Goal: Task Accomplishment & Management: Complete application form

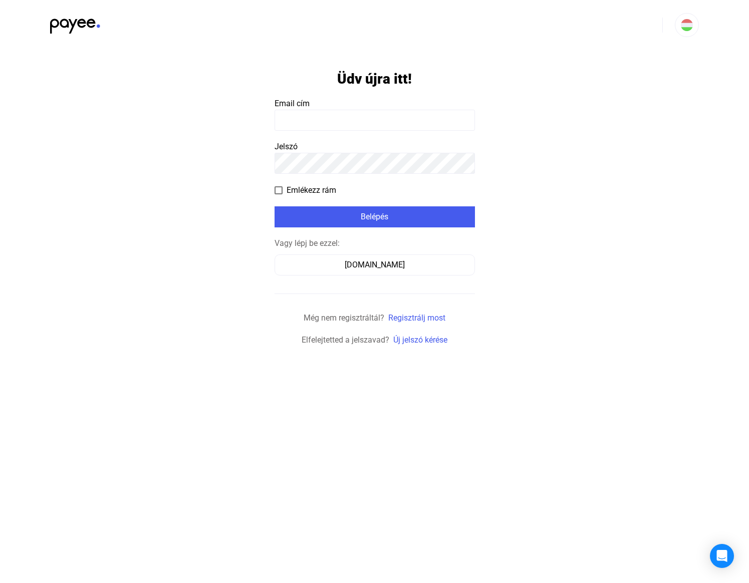
click at [360, 121] on input at bounding box center [375, 120] width 200 height 21
type input "**********"
click at [318, 190] on span "Emlékezz rám" at bounding box center [312, 190] width 50 height 12
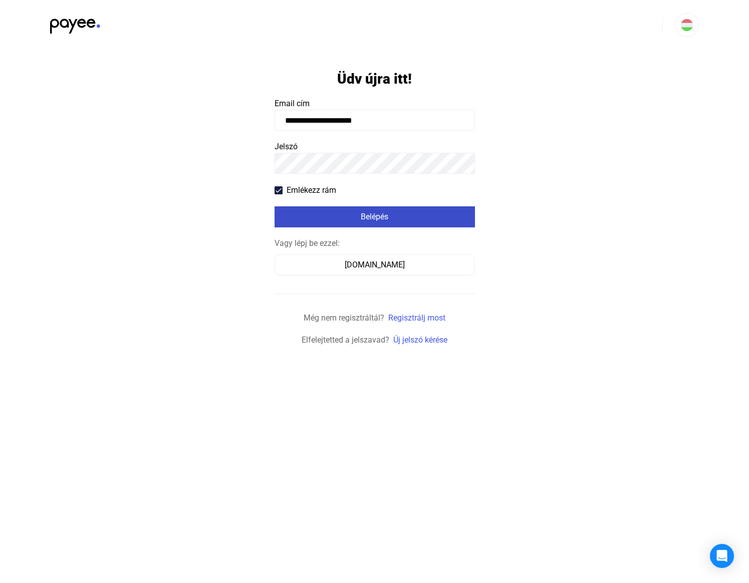
click at [336, 221] on div "Belépés" at bounding box center [375, 217] width 194 height 12
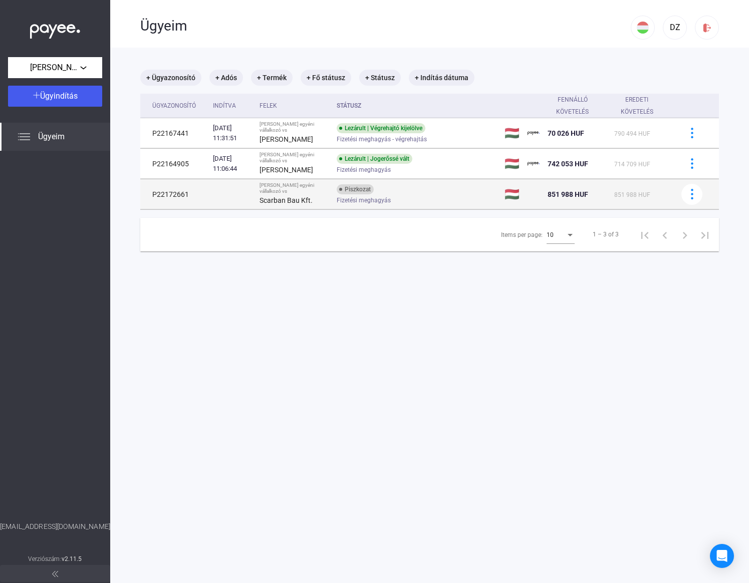
click at [418, 194] on div "Piszkozat Fizetési meghagyás" at bounding box center [417, 194] width 160 height 20
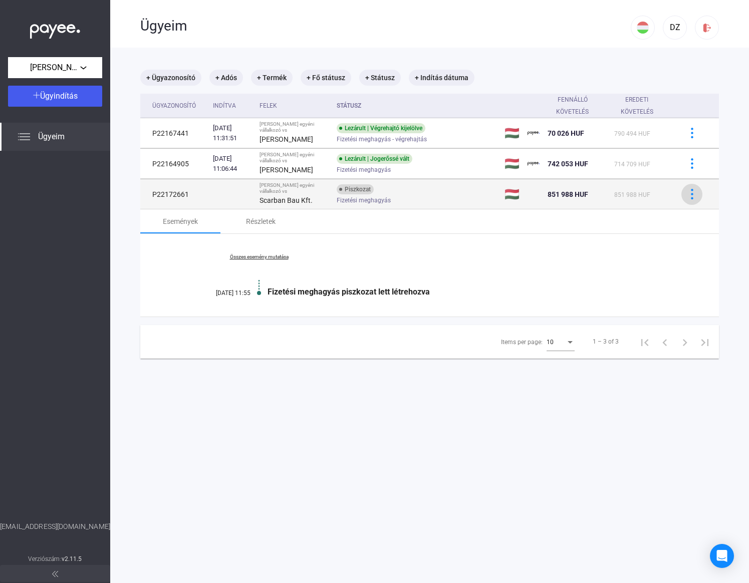
click at [685, 199] on div at bounding box center [692, 194] width 15 height 11
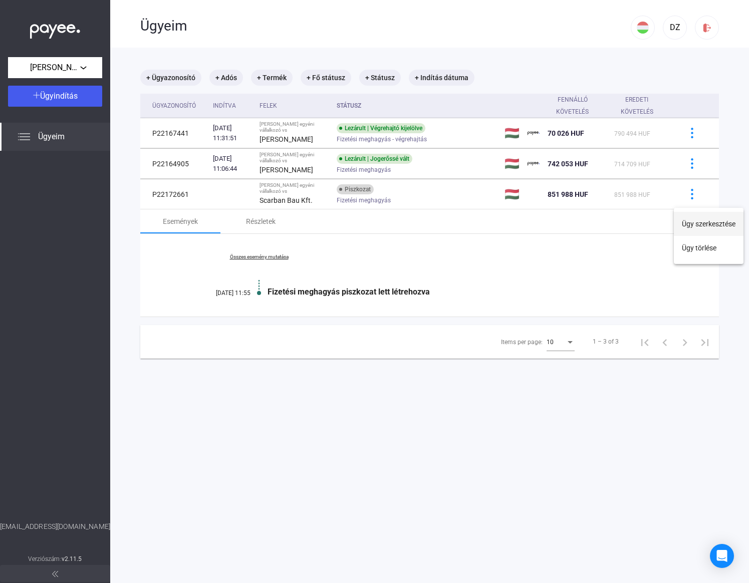
click at [700, 224] on button "Ügy szerkesztése" at bounding box center [709, 224] width 70 height 24
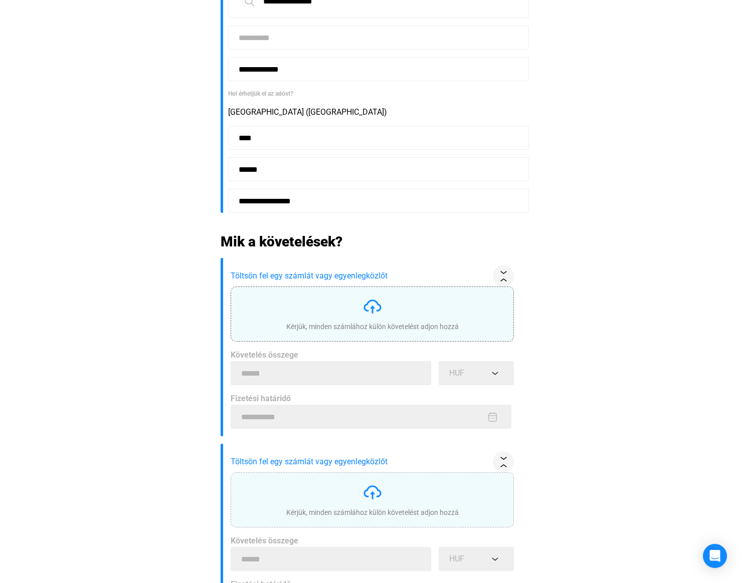
scroll to position [251, 0]
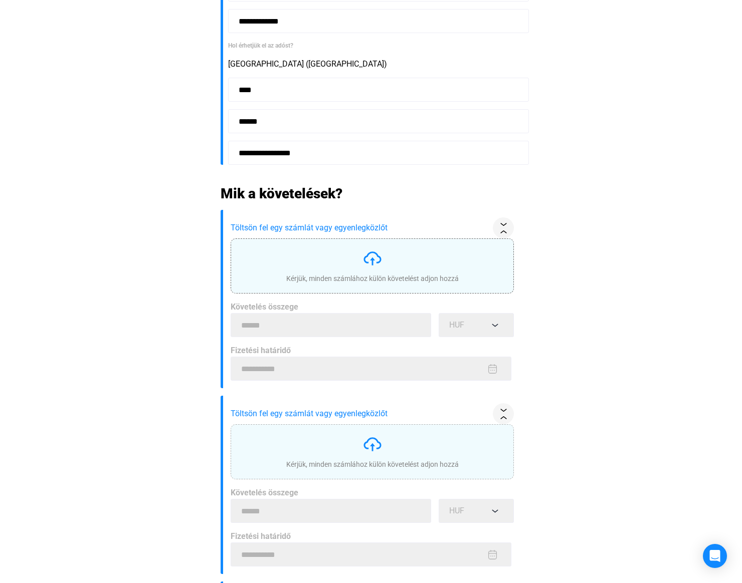
click at [420, 272] on div "Kérjük, minden számlához külön követelést adjon hozzá" at bounding box center [372, 266] width 172 height 35
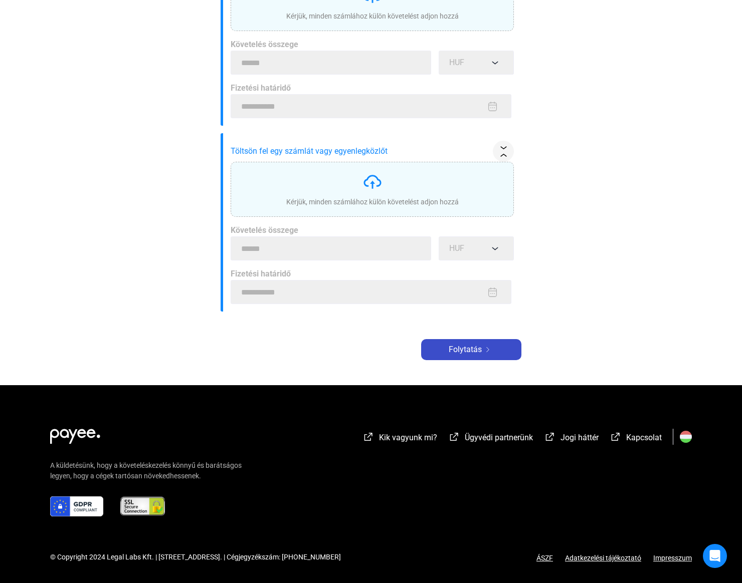
click at [460, 353] on span "Folytatás" at bounding box center [465, 350] width 33 height 12
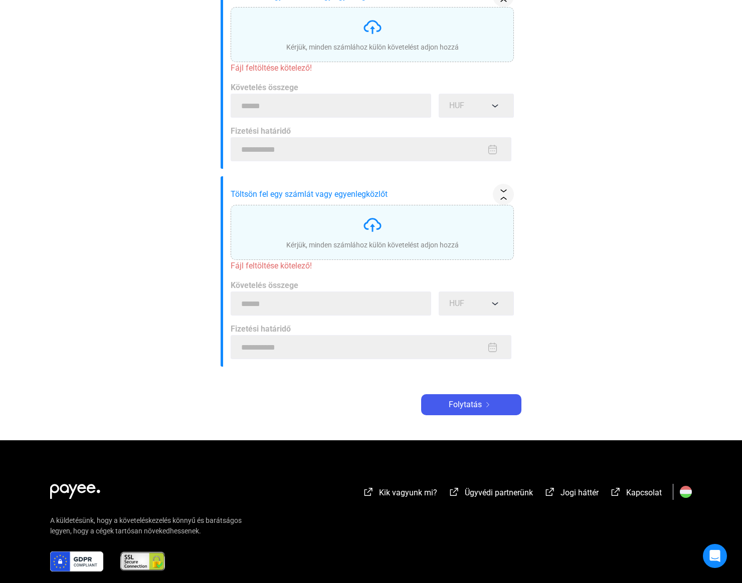
scroll to position [1023, 0]
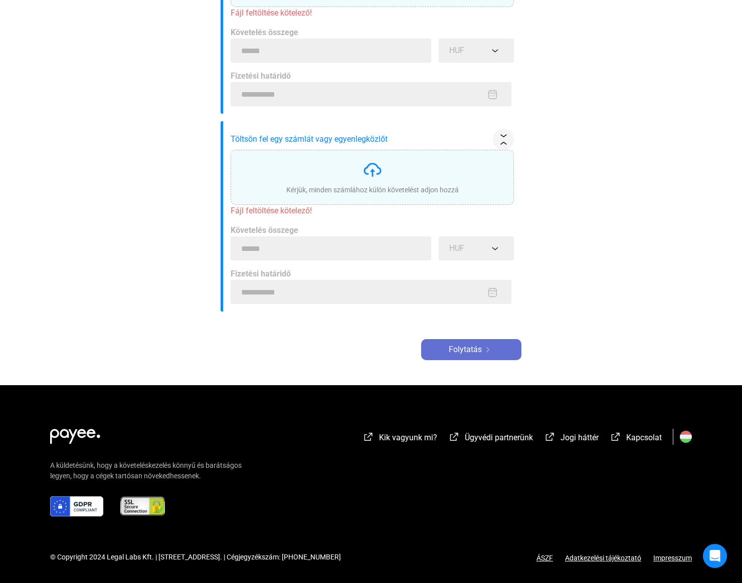
click at [506, 341] on button "Folytatás" at bounding box center [471, 349] width 100 height 21
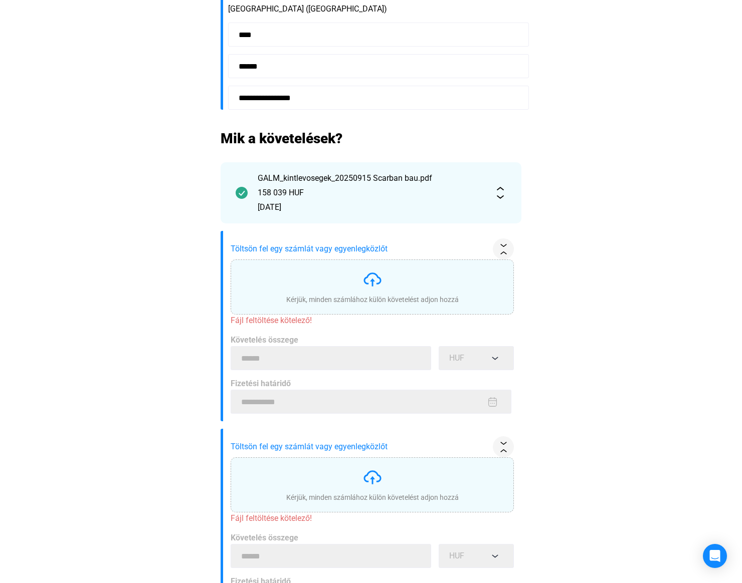
scroll to position [0, 0]
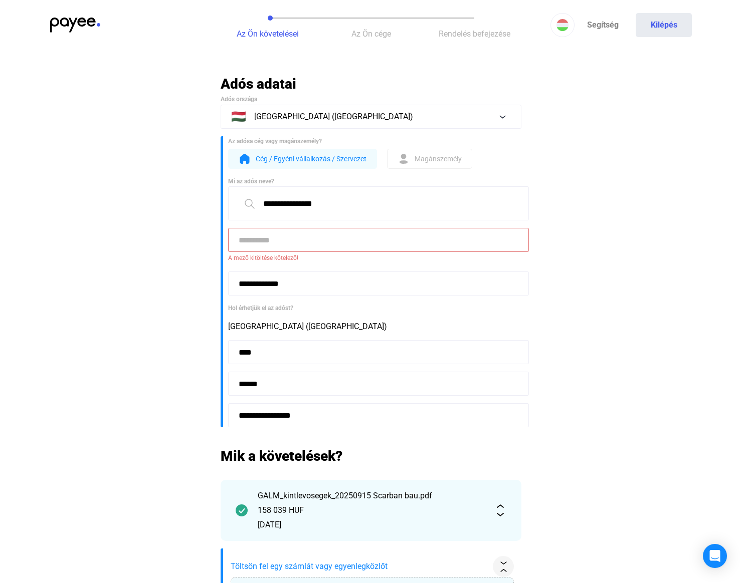
click at [433, 236] on input at bounding box center [378, 240] width 301 height 24
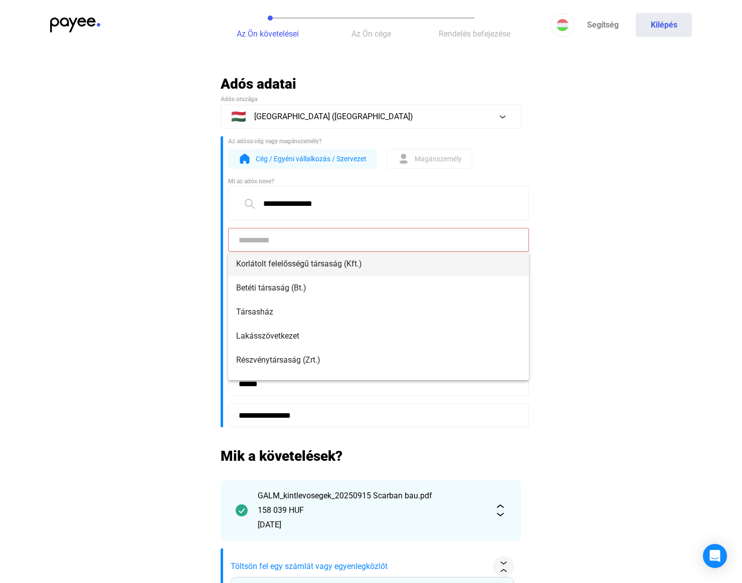
click at [437, 258] on mat-option "Korlátolt felelősségű társaság (Kft.)" at bounding box center [378, 264] width 301 height 24
type input "**********"
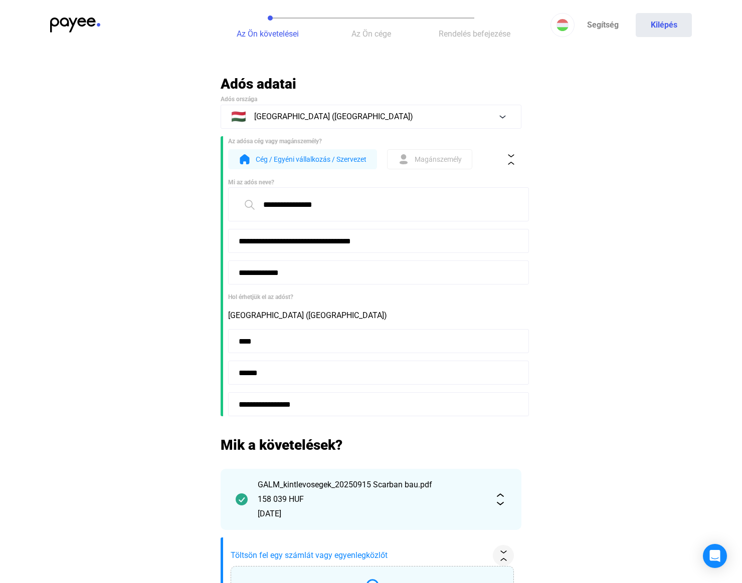
click at [93, 19] on img at bounding box center [75, 25] width 50 height 15
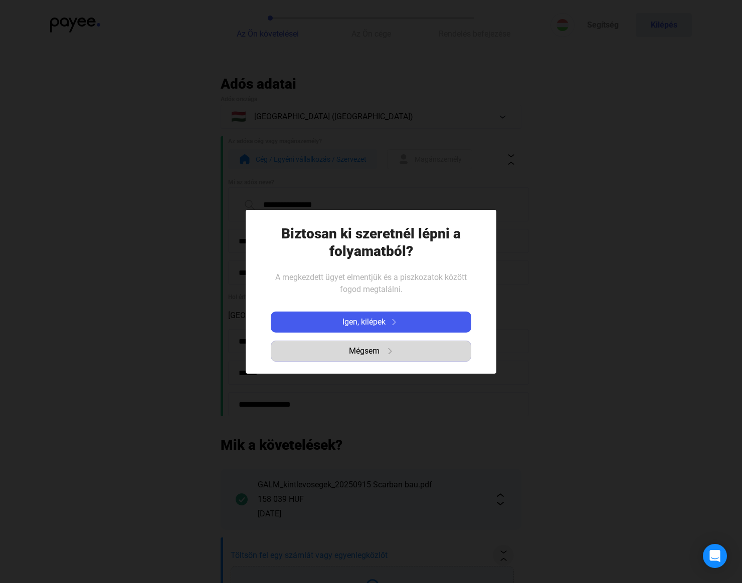
click at [423, 347] on div "Mégsem" at bounding box center [370, 351] width 193 height 12
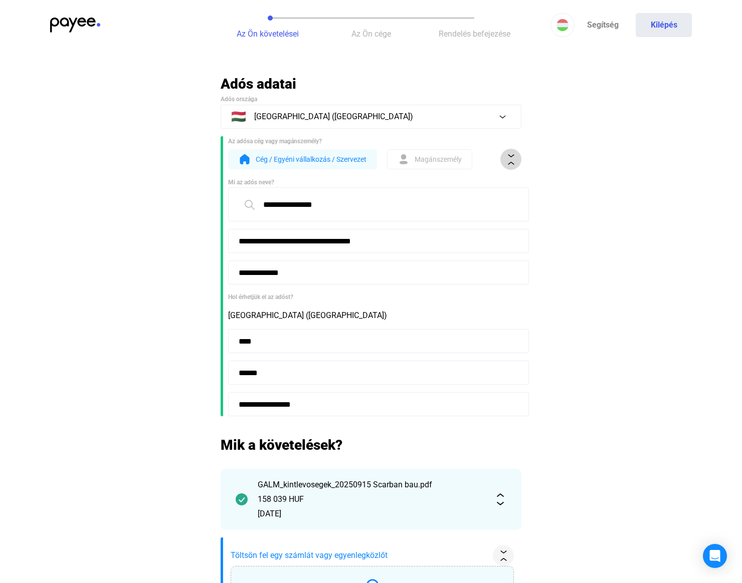
click at [507, 159] on img at bounding box center [511, 159] width 11 height 11
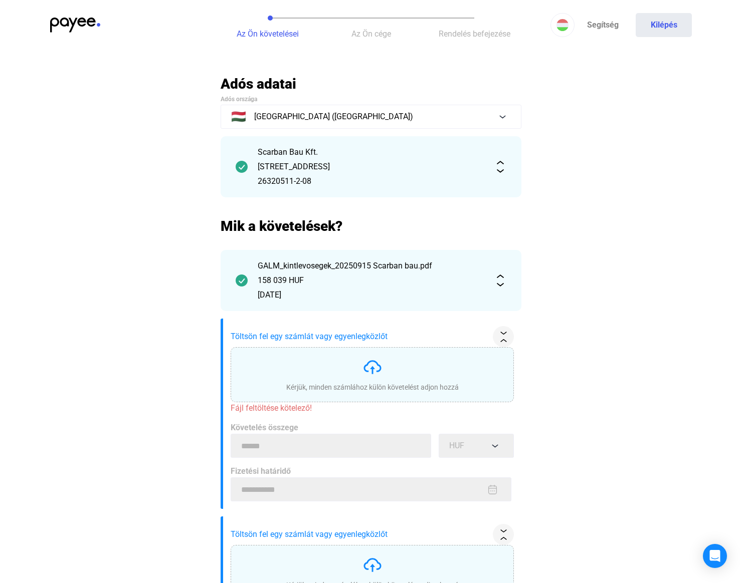
click at [360, 35] on span "Az Ön cége" at bounding box center [371, 34] width 40 height 10
click at [440, 25] on button "Rendelés befejezése" at bounding box center [473, 25] width 103 height 50
click at [370, 34] on span "Az Ön cége" at bounding box center [371, 34] width 40 height 10
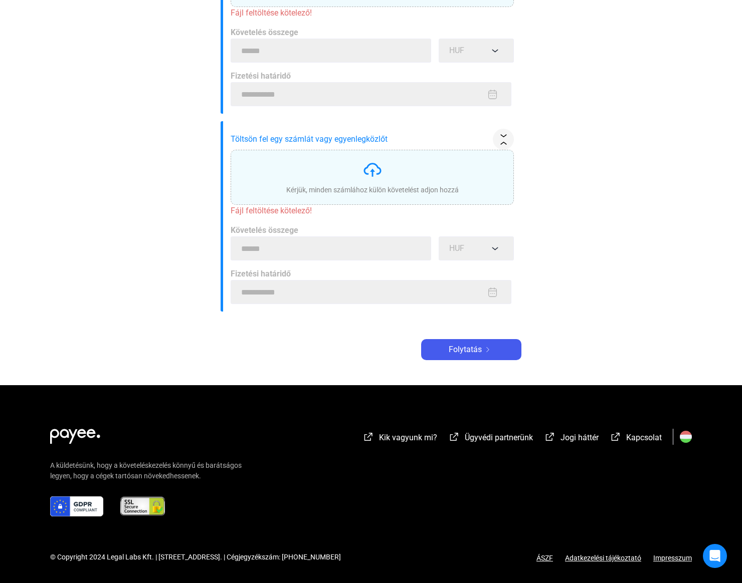
scroll to position [784, 0]
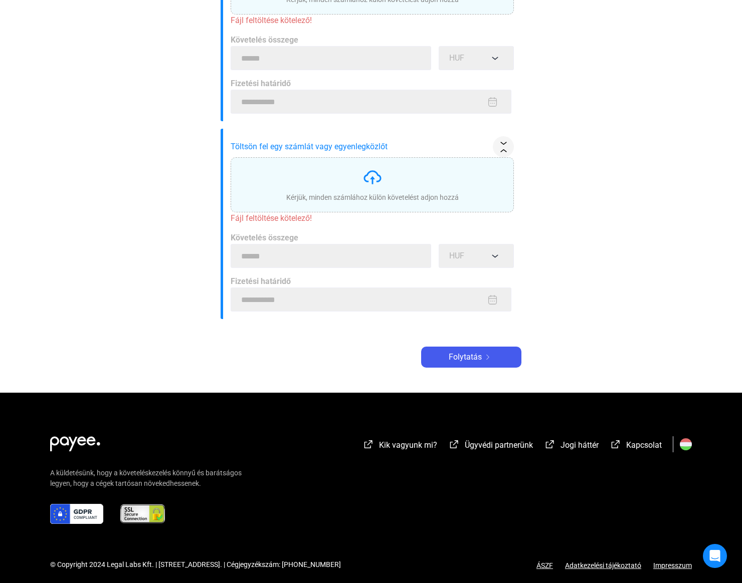
click at [485, 356] on div "Folytatás" at bounding box center [471, 357] width 94 height 12
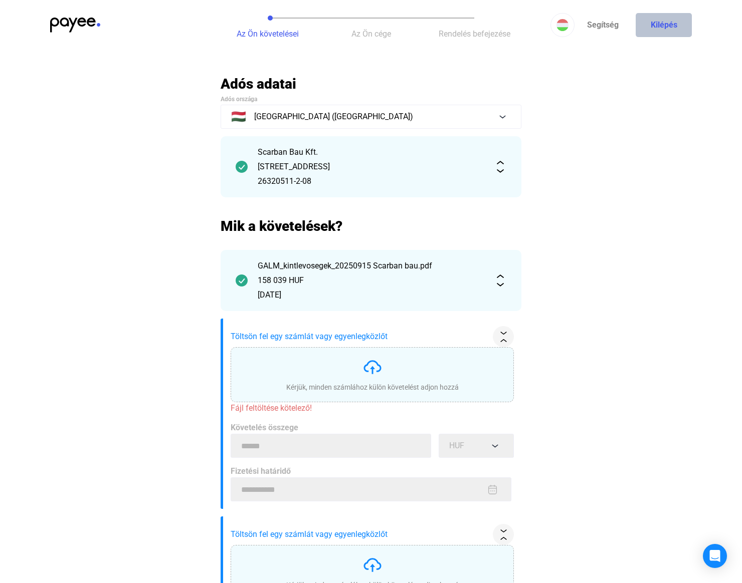
click at [676, 14] on button "Kilépés" at bounding box center [663, 25] width 56 height 24
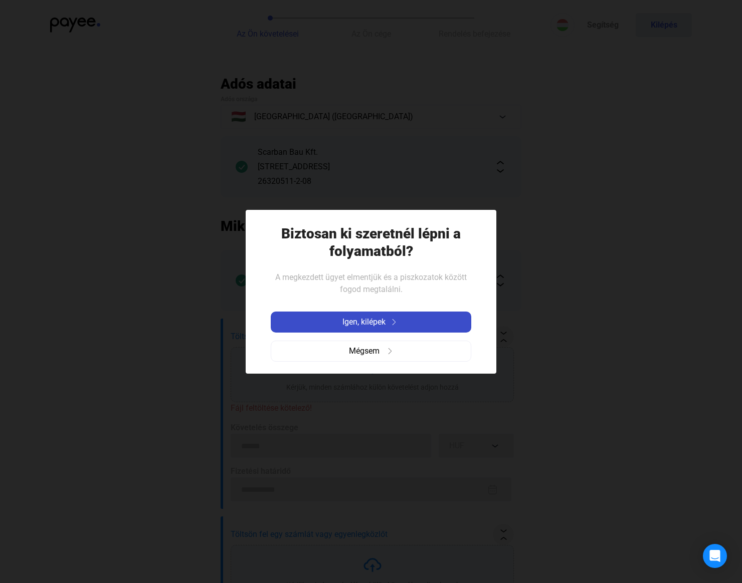
click at [434, 315] on button "Igen, kilépek" at bounding box center [371, 322] width 200 height 21
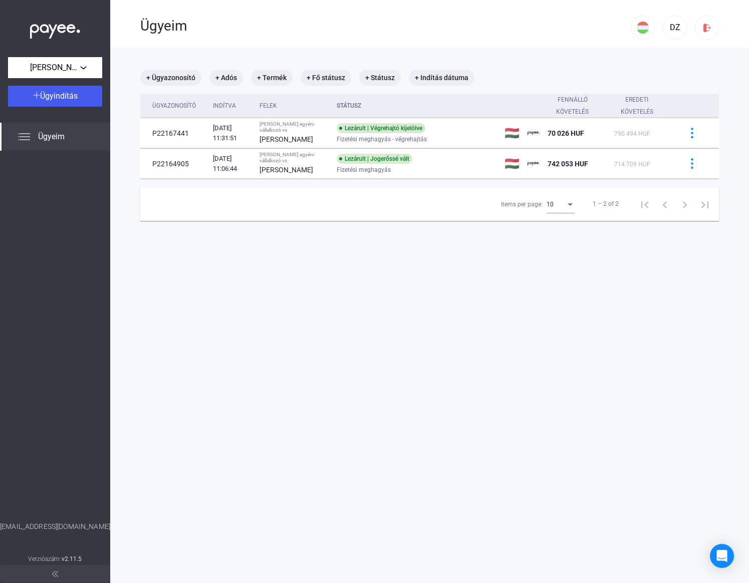
click at [51, 137] on span "Ügyeim" at bounding box center [51, 137] width 27 height 12
drag, startPoint x: 240, startPoint y: 523, endPoint x: 233, endPoint y: 522, distance: 7.6
click at [240, 523] on main "+ Ügyazonosító + Adós + Termék + Fő státusz + Státusz + Indítás dátuma Ügyazono…" at bounding box center [429, 339] width 639 height 583
click at [81, 57] on div at bounding box center [55, 28] width 110 height 57
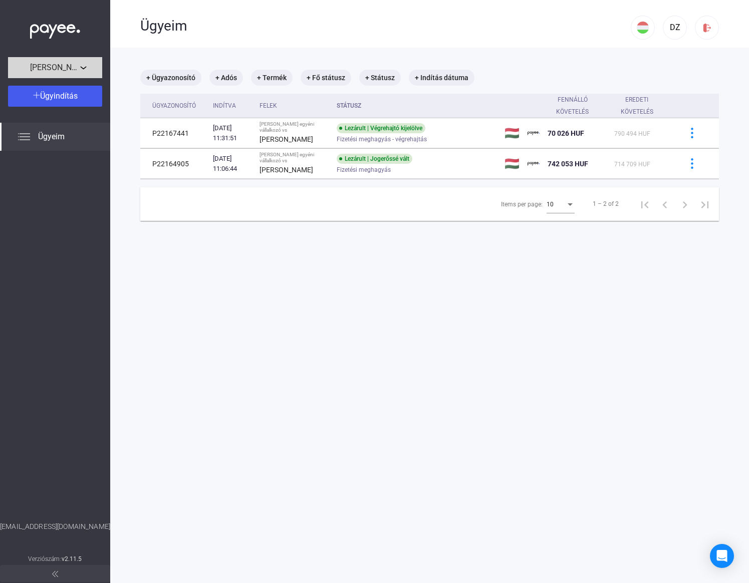
click at [83, 62] on div "[PERSON_NAME] egyéni vállalkozó" at bounding box center [55, 68] width 88 height 13
click at [83, 62] on div at bounding box center [374, 291] width 749 height 583
click at [77, 136] on div "Ügyeim" at bounding box center [55, 137] width 110 height 28
click at [227, 254] on main "+ Ügyazonosító + Adós + Termék + Fő státusz + Státusz + Indítás dátuma Ügyazono…" at bounding box center [429, 339] width 639 height 583
click at [83, 99] on div "Ügyindítás" at bounding box center [55, 96] width 88 height 12
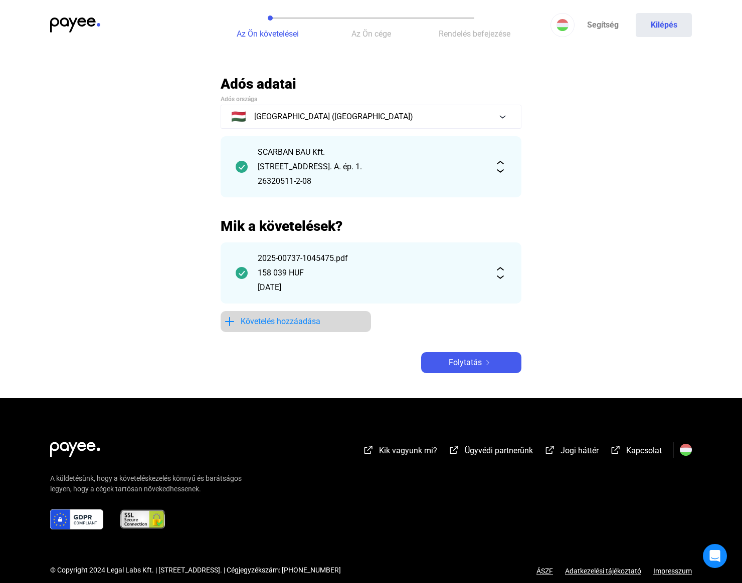
click at [265, 322] on span "Követelés hozzáadása" at bounding box center [281, 322] width 80 height 12
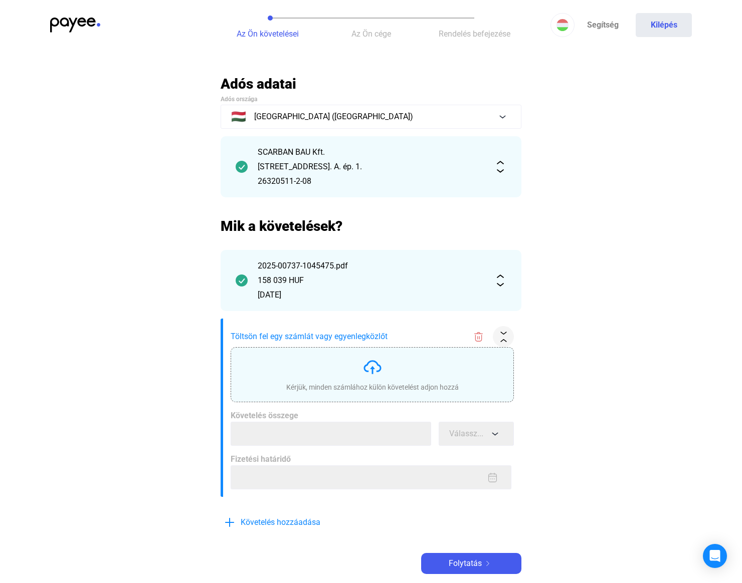
click at [329, 379] on div "Kérjük, minden számlához külön követelést adjon hozzá" at bounding box center [372, 374] width 172 height 35
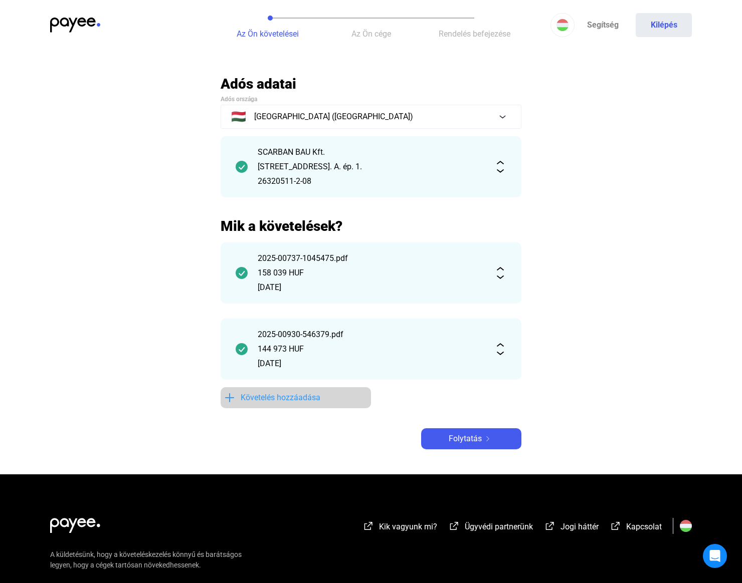
click at [317, 402] on span "Követelés hozzáadása" at bounding box center [281, 398] width 80 height 12
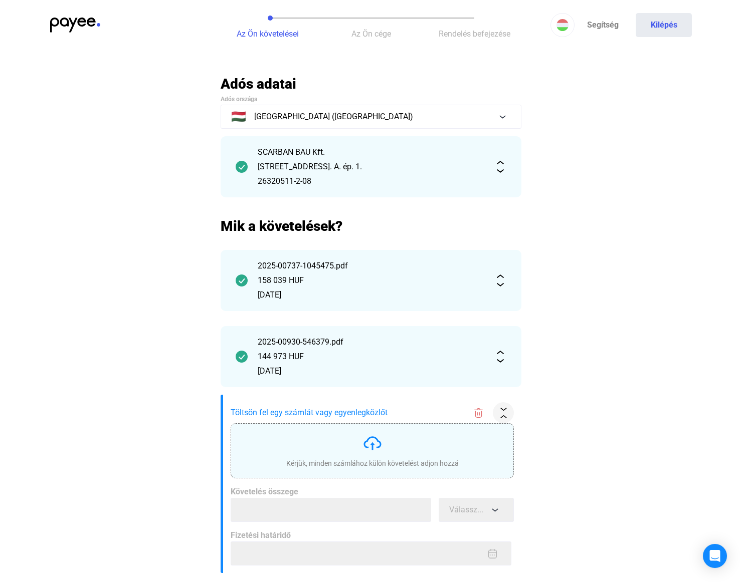
click at [343, 450] on div "Kérjük, minden számlához külön követelést adjon hozzá" at bounding box center [372, 451] width 172 height 35
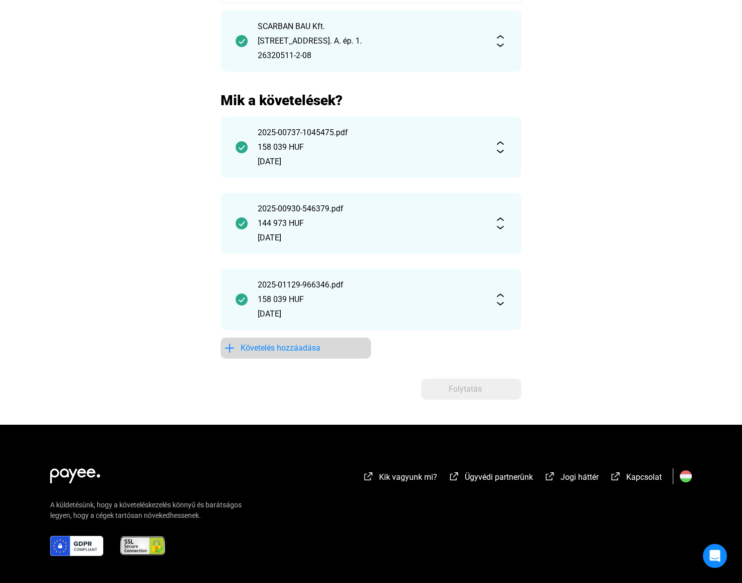
scroll to position [127, 0]
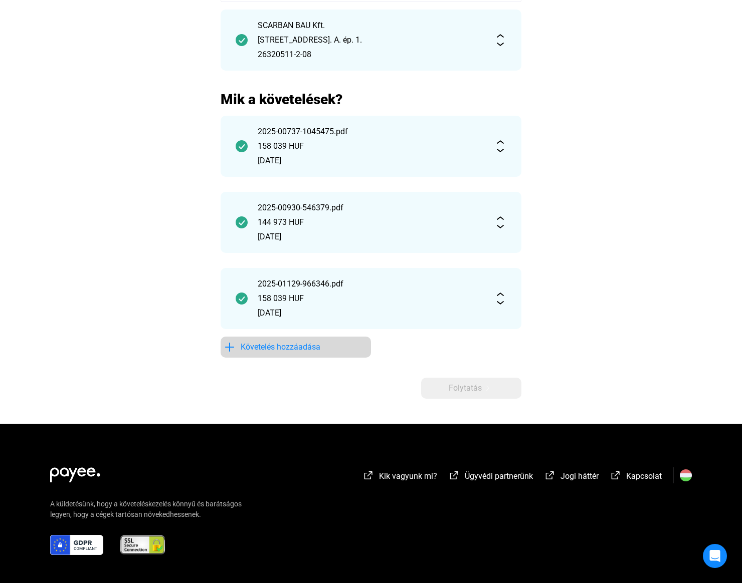
click at [294, 348] on span "Követelés hozzáadása" at bounding box center [281, 347] width 80 height 12
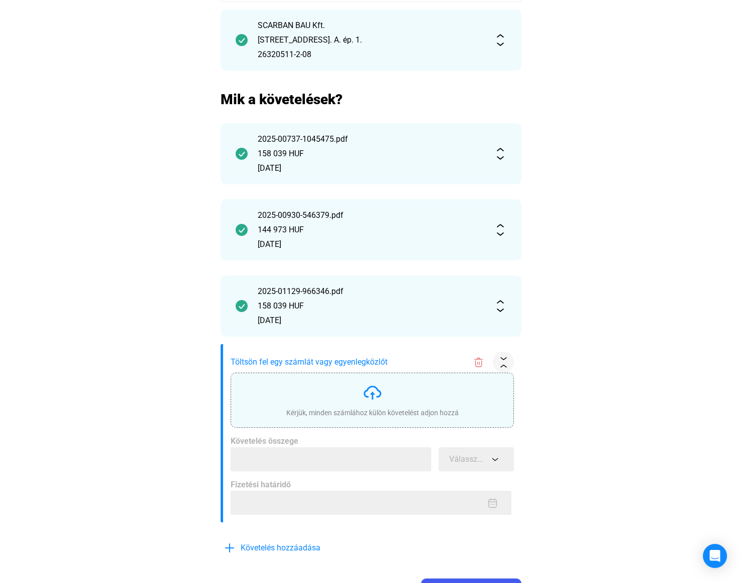
click at [314, 400] on div "Kérjük, minden számlához külön követelést adjon hozzá" at bounding box center [372, 400] width 172 height 35
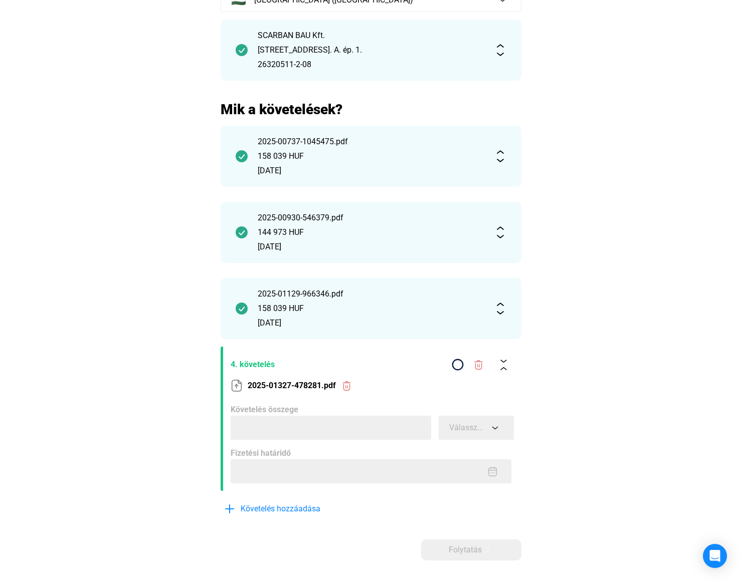
scroll to position [126, 0]
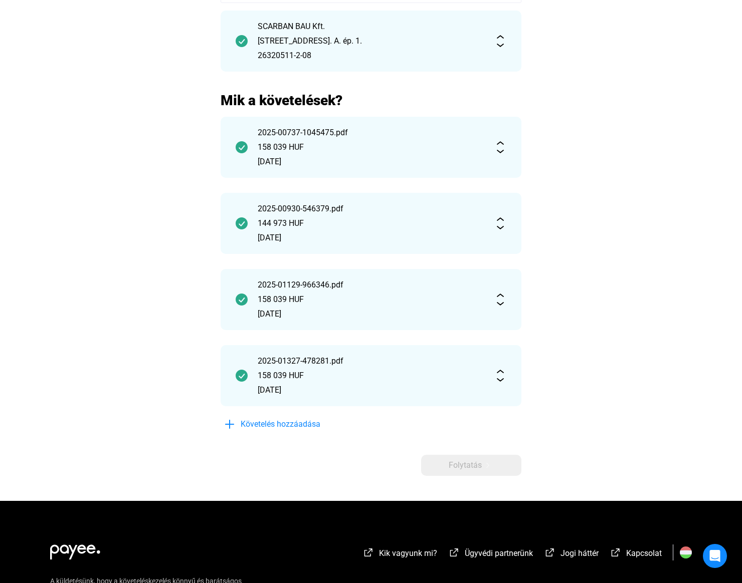
click at [302, 421] on span "Követelés hozzáadása" at bounding box center [281, 424] width 80 height 12
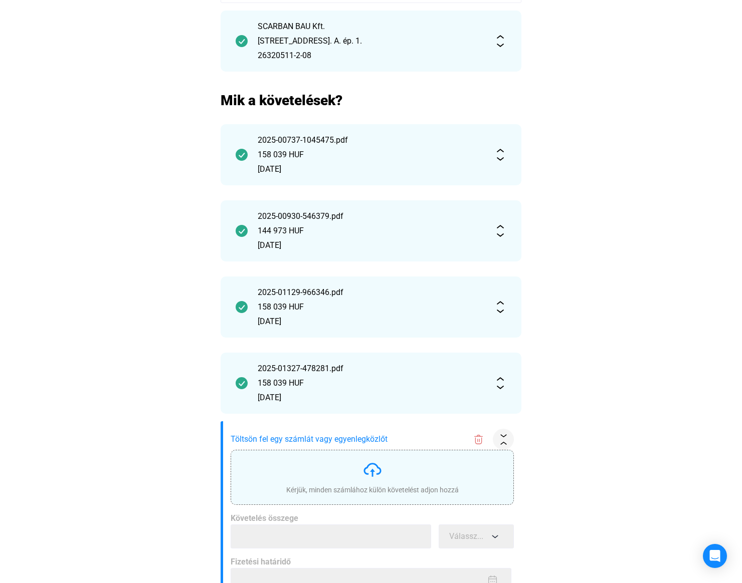
click at [350, 451] on div "Kérjük, minden számlához külön követelést adjon hozzá" at bounding box center [372, 477] width 283 height 55
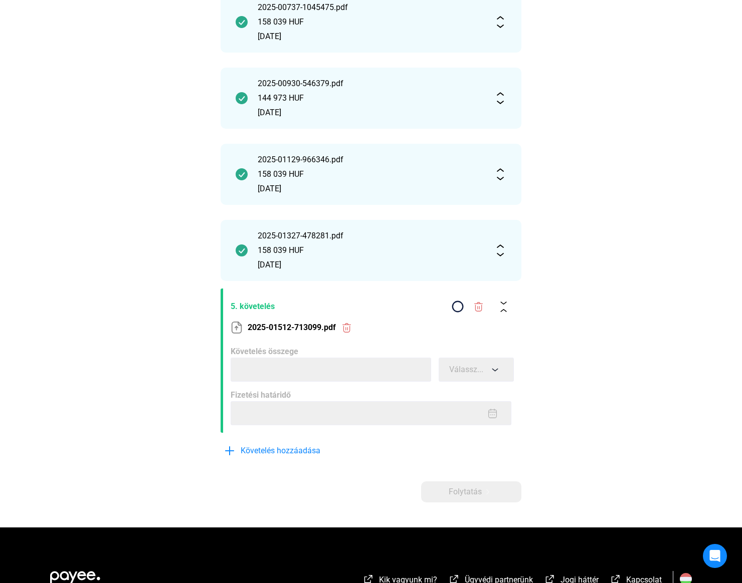
scroll to position [252, 0]
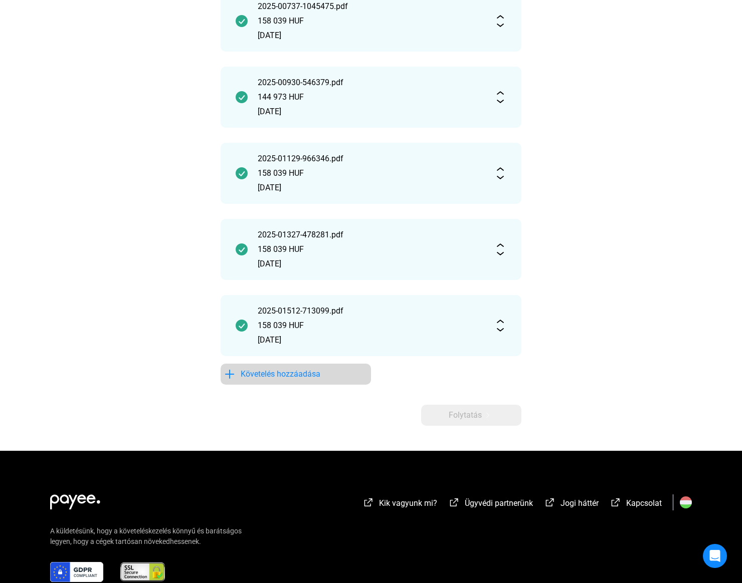
click at [313, 376] on span "Követelés hozzáadása" at bounding box center [281, 374] width 80 height 12
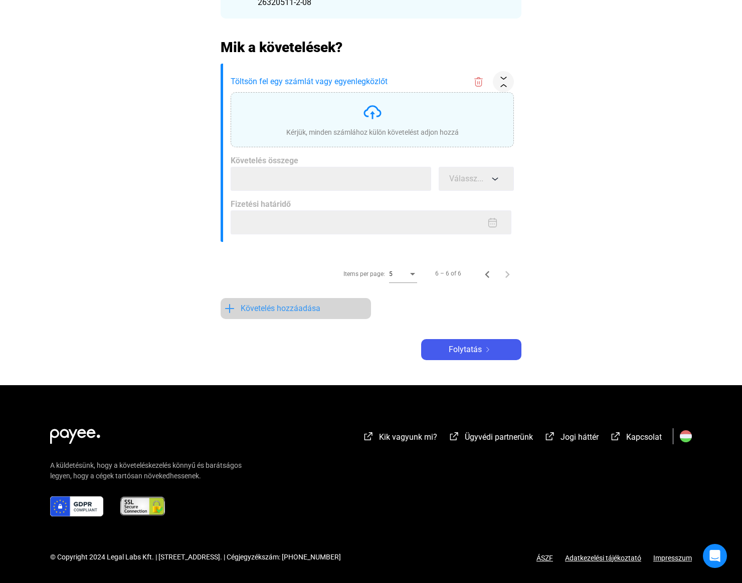
scroll to position [0, 0]
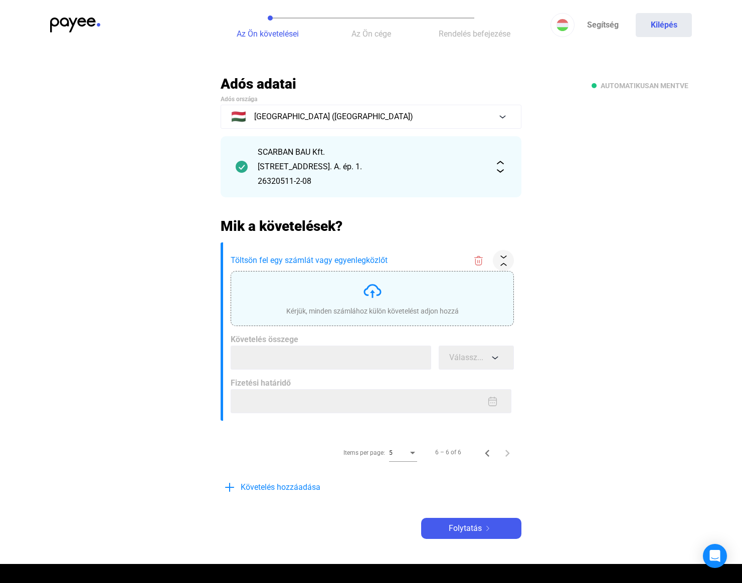
click at [328, 316] on div "Kérjük, minden számlához külön követelést adjon hozzá" at bounding box center [372, 298] width 283 height 55
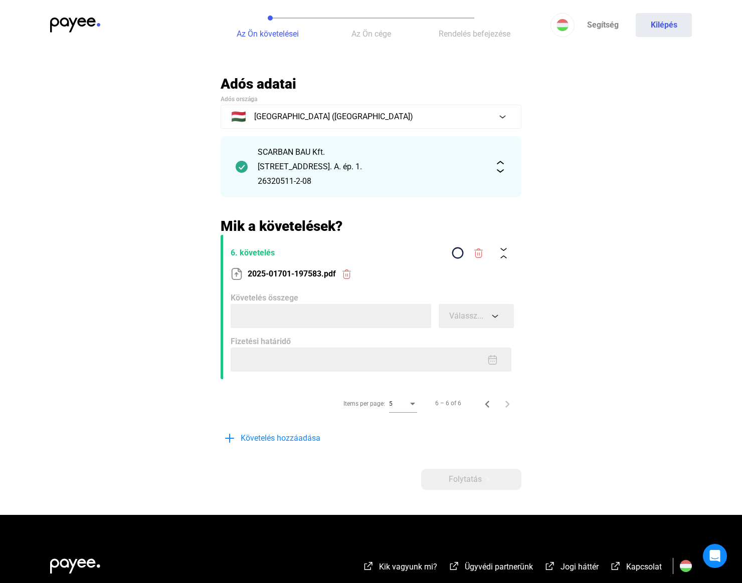
type input "******"
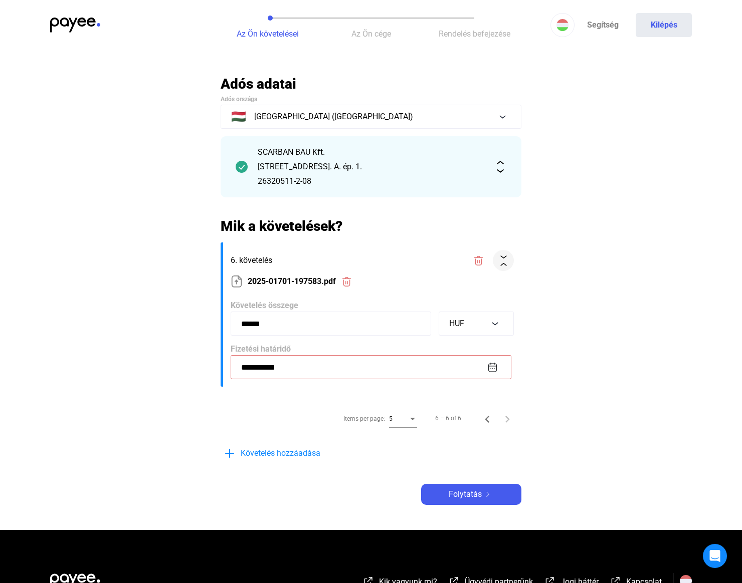
click at [532, 310] on main "**********" at bounding box center [371, 302] width 742 height 455
click at [570, 374] on main "**********" at bounding box center [371, 302] width 742 height 455
click at [339, 325] on input "******" at bounding box center [331, 324] width 200 height 24
click at [398, 366] on input "**********" at bounding box center [371, 367] width 281 height 24
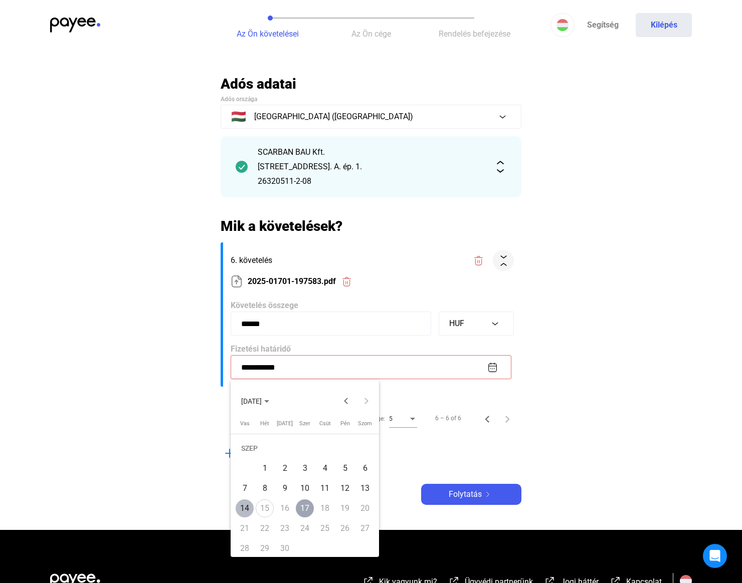
click at [355, 372] on div at bounding box center [371, 291] width 742 height 583
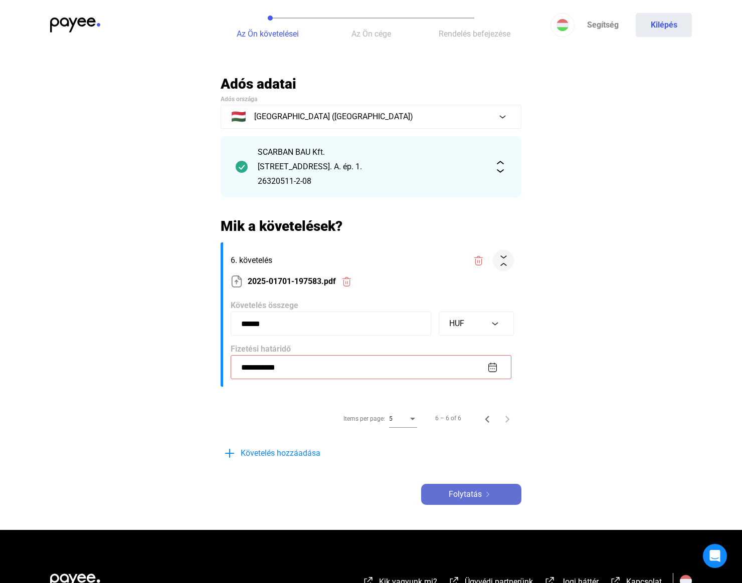
click at [500, 497] on div "Folytatás" at bounding box center [471, 495] width 94 height 12
click at [493, 363] on input "**********" at bounding box center [371, 367] width 281 height 24
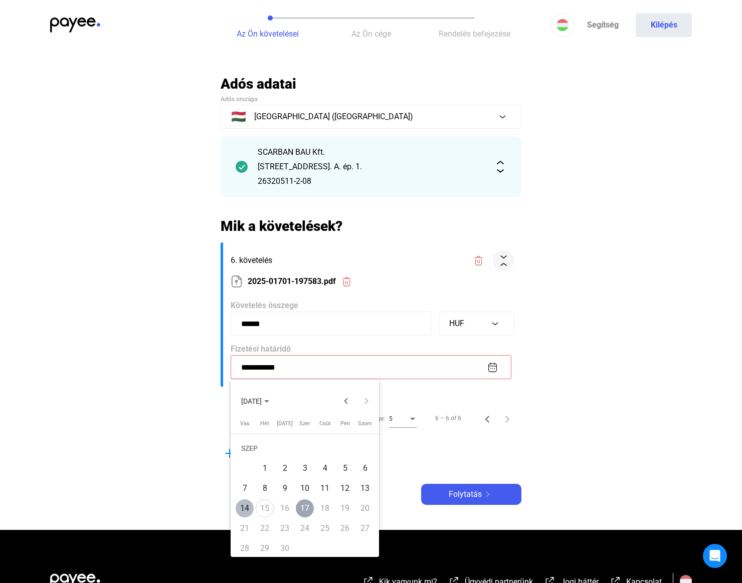
click at [251, 506] on div "14" at bounding box center [245, 509] width 18 height 18
type input "**********"
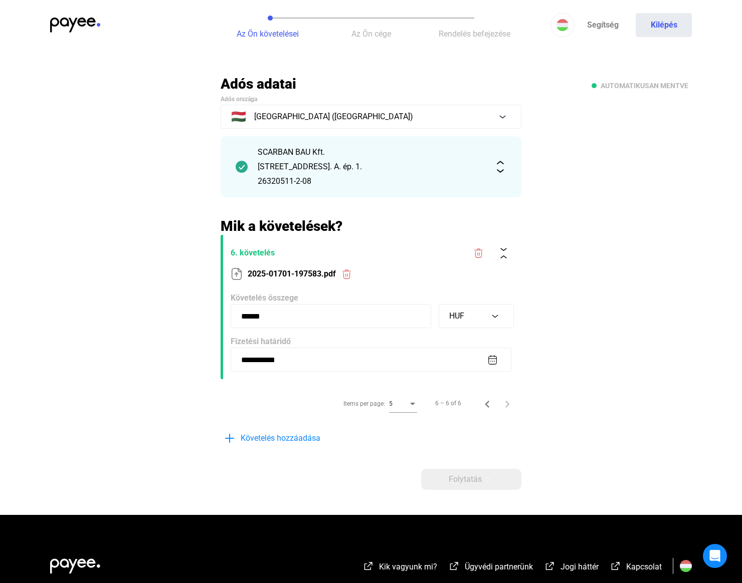
click at [557, 369] on main "**********" at bounding box center [371, 295] width 742 height 440
click at [512, 477] on div "Folytatás" at bounding box center [471, 480] width 94 height 12
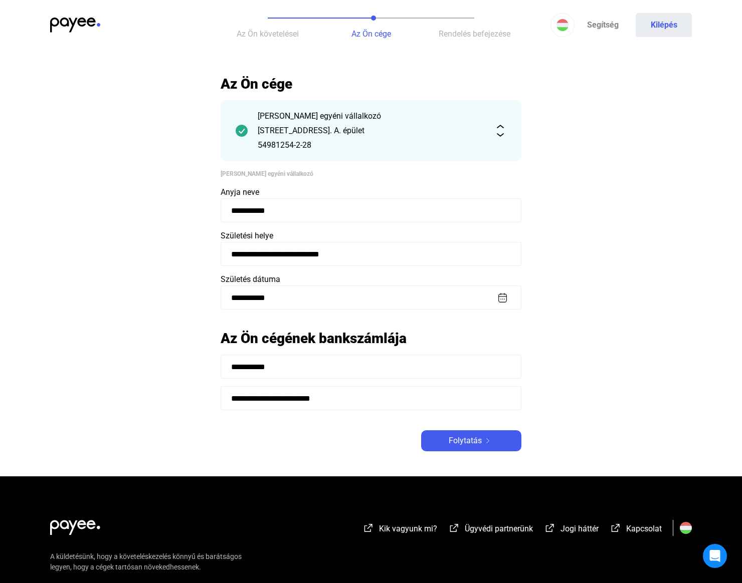
drag, startPoint x: 476, startPoint y: 441, endPoint x: 481, endPoint y: 442, distance: 5.0
click at [476, 441] on span "Folytatás" at bounding box center [465, 441] width 33 height 12
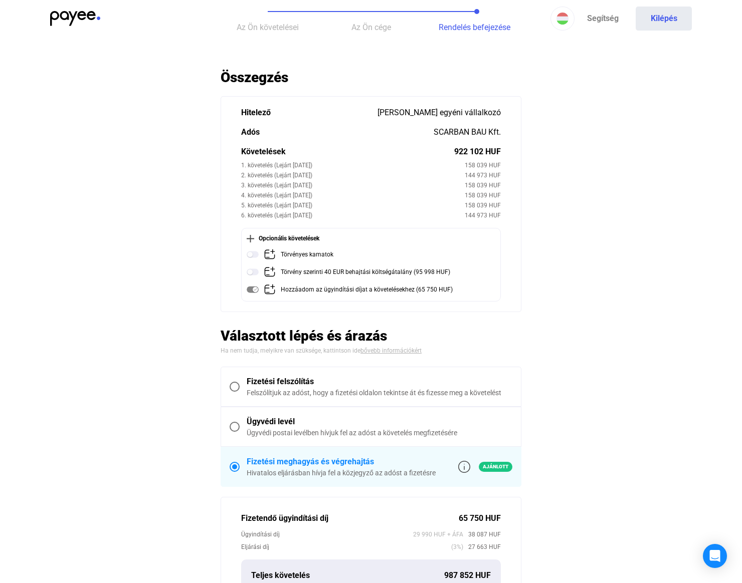
scroll to position [8, 0]
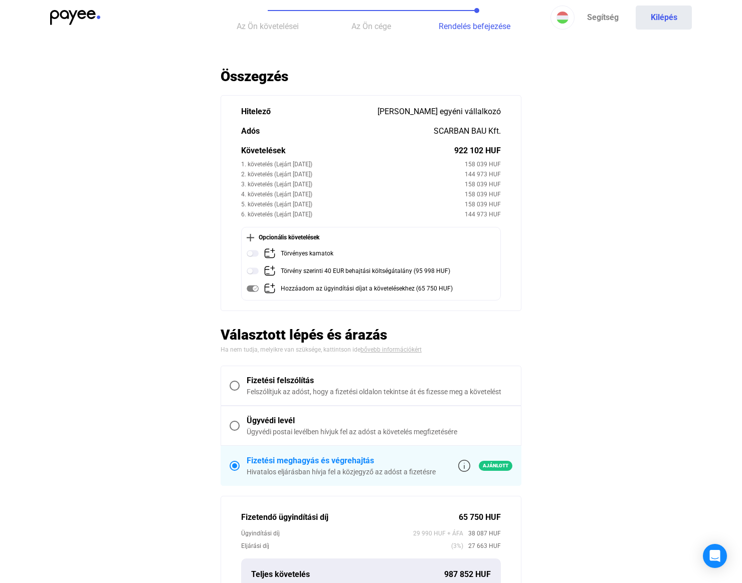
click at [174, 231] on main "Automatikusan mentve Összegzés Hitelező [PERSON_NAME] egyéni vállalkozó Adós SC…" at bounding box center [371, 456] width 742 height 776
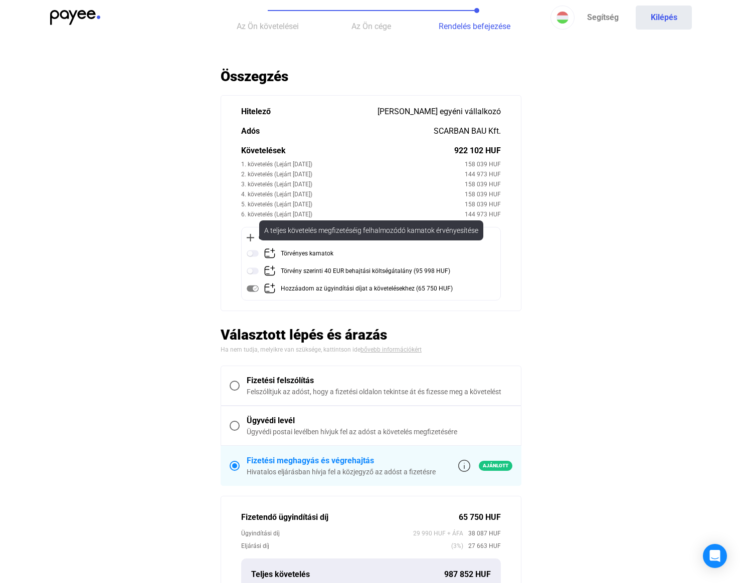
click at [252, 253] on img at bounding box center [253, 254] width 12 height 12
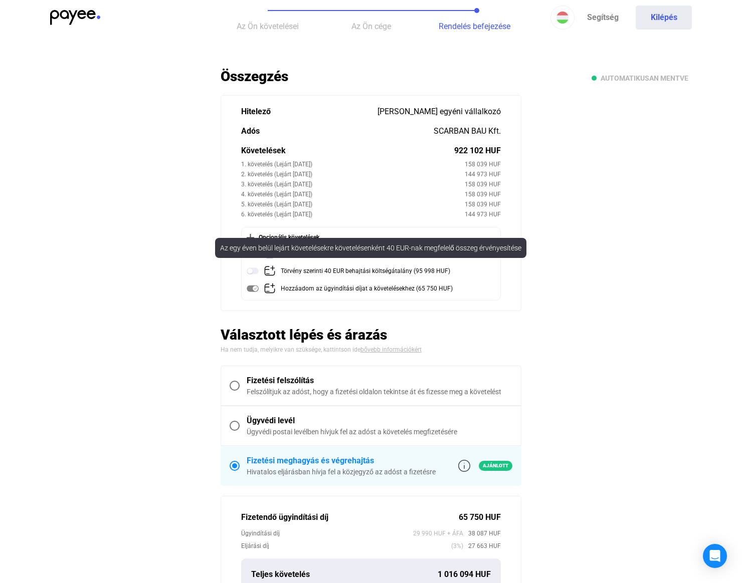
click at [372, 246] on div "Az egy éven belül lejárt követelésekre követelésenként 40 EUR-nak megfelelő öss…" at bounding box center [370, 248] width 311 height 20
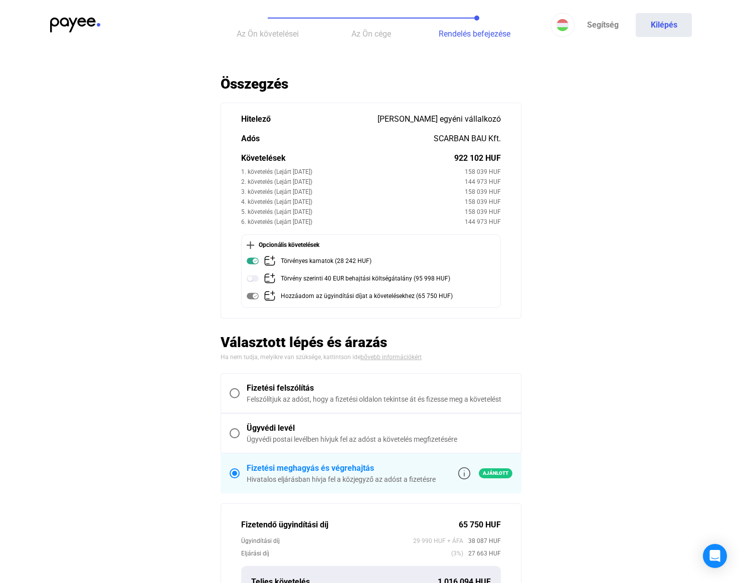
scroll to position [17, 0]
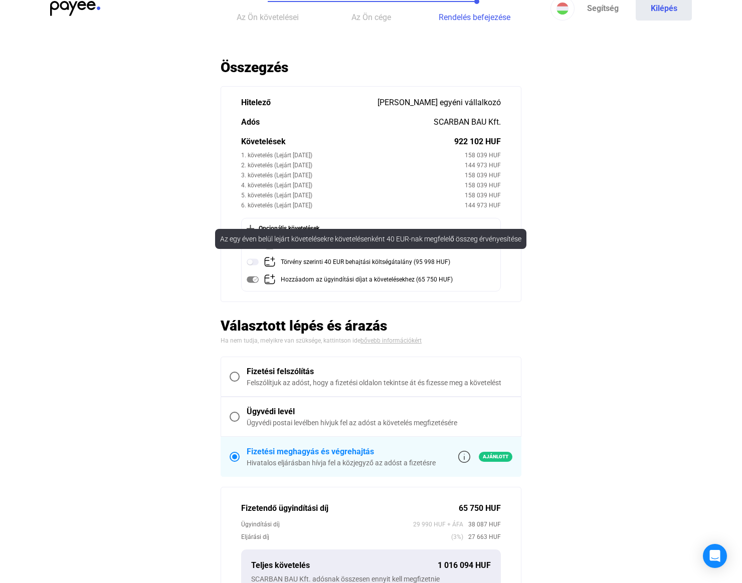
click at [383, 265] on div "Törvény szerinti 40 EUR behajtási költségátalány (95 998 HUF)" at bounding box center [365, 262] width 169 height 13
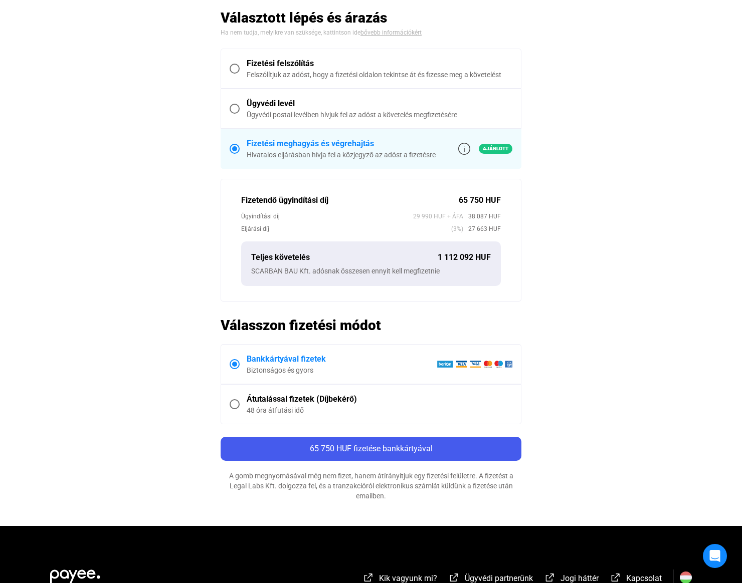
scroll to position [326, 0]
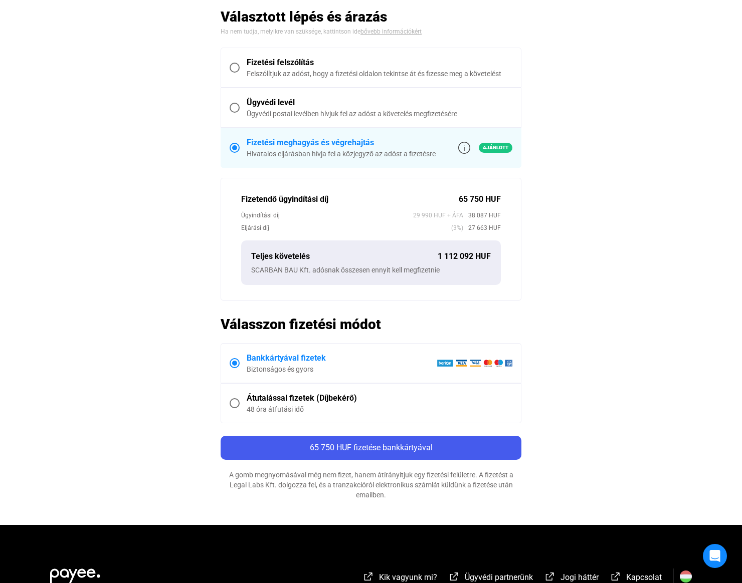
click at [341, 397] on div "Átutalással fizetek (Díjbekérő)" at bounding box center [380, 398] width 266 height 12
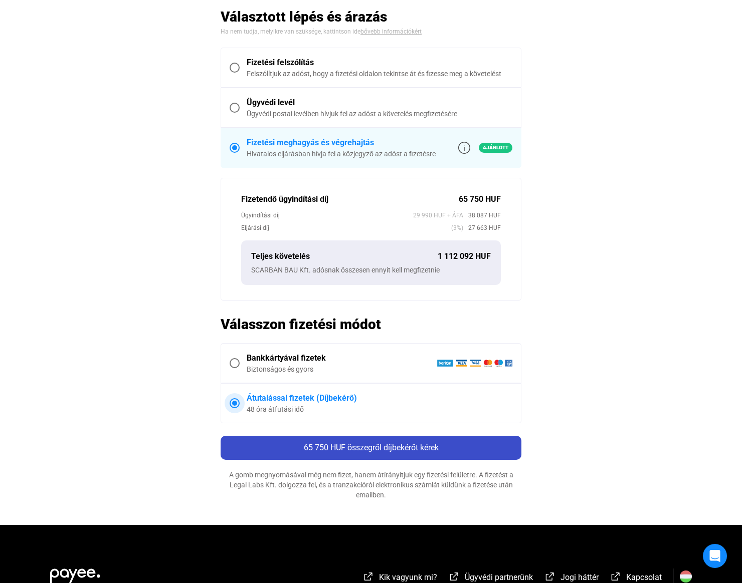
click at [363, 450] on span "65 750 HUF összegről díjbekérőt kérek" at bounding box center [371, 448] width 135 height 10
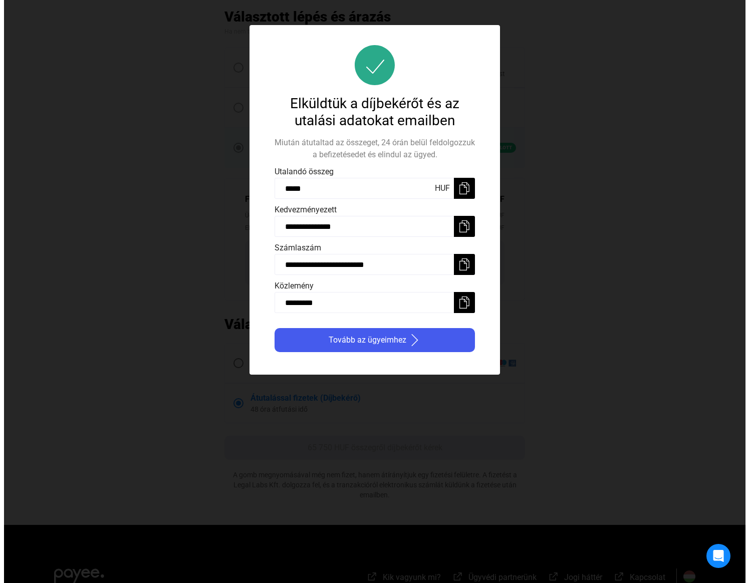
scroll to position [0, 0]
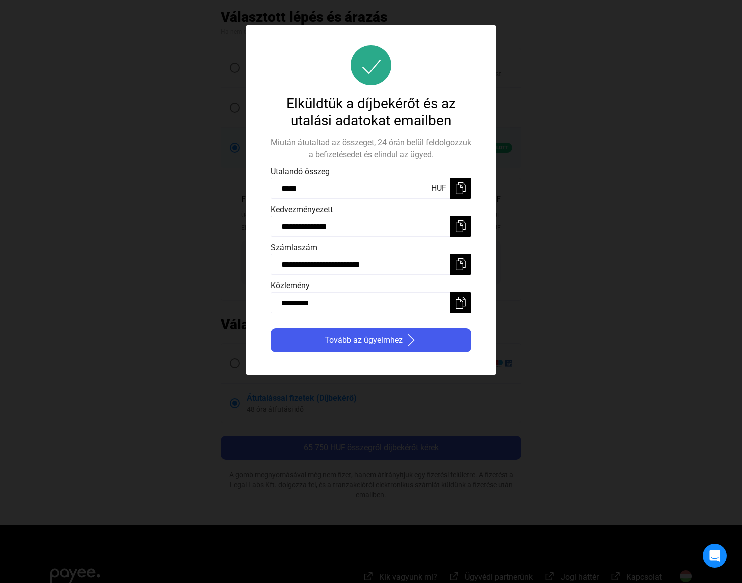
click at [375, 230] on input "**********" at bounding box center [371, 226] width 200 height 21
click at [461, 262] on img at bounding box center [461, 265] width 12 height 12
click at [467, 302] on button at bounding box center [460, 302] width 21 height 21
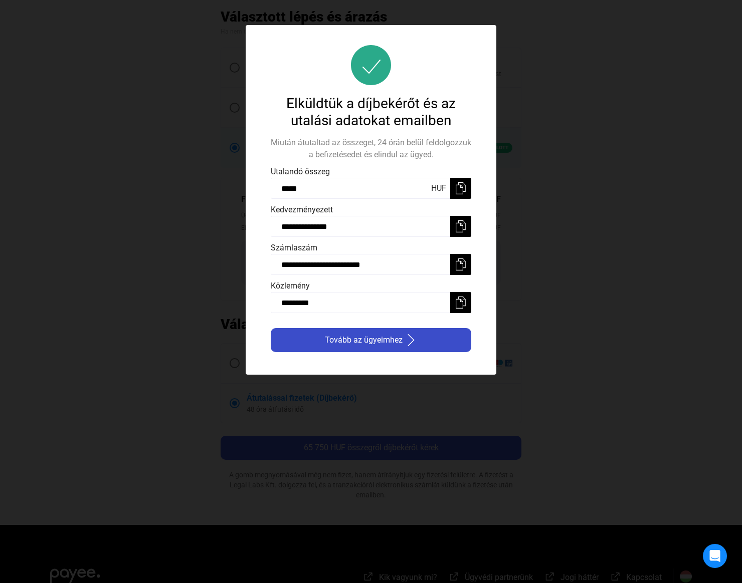
click at [439, 344] on div "Tovább az ügyeimhez" at bounding box center [371, 340] width 194 height 12
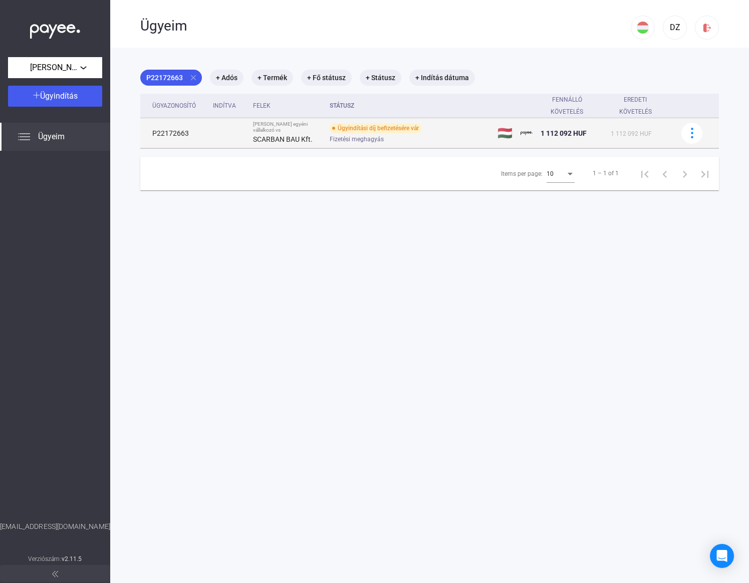
click at [378, 139] on div "Fizetési meghagyás" at bounding box center [410, 139] width 160 height 8
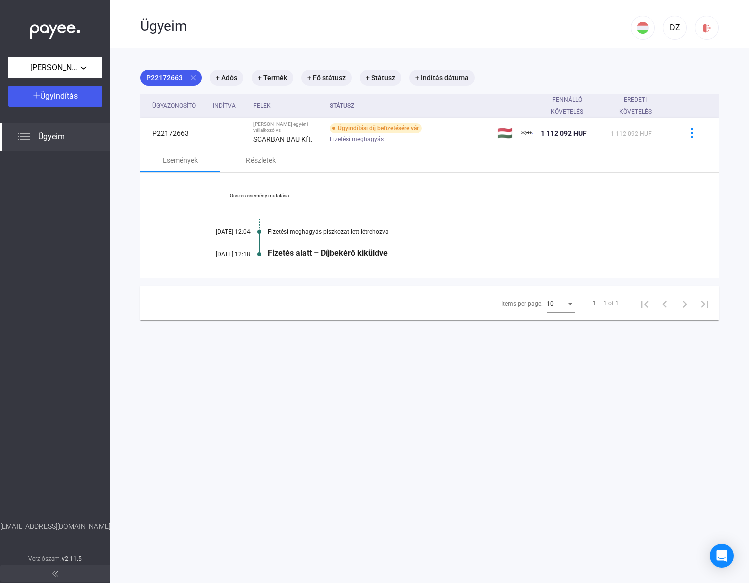
click at [345, 441] on main "P22172663 close + Adós + Termék + Fő státusz + Státusz + Indítás dátuma Ügyazon…" at bounding box center [429, 339] width 639 height 583
click at [67, 133] on div "Ügyeim" at bounding box center [55, 137] width 110 height 28
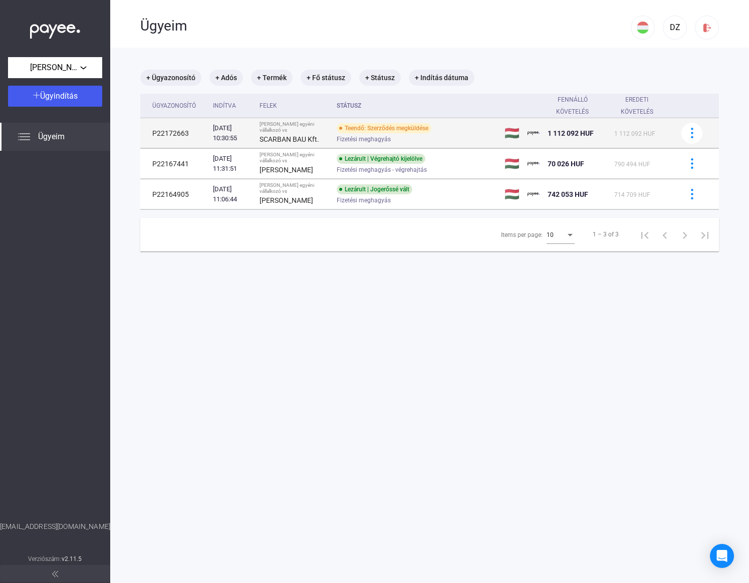
click at [399, 143] on div "Fizetési meghagyás" at bounding box center [417, 139] width 160 height 8
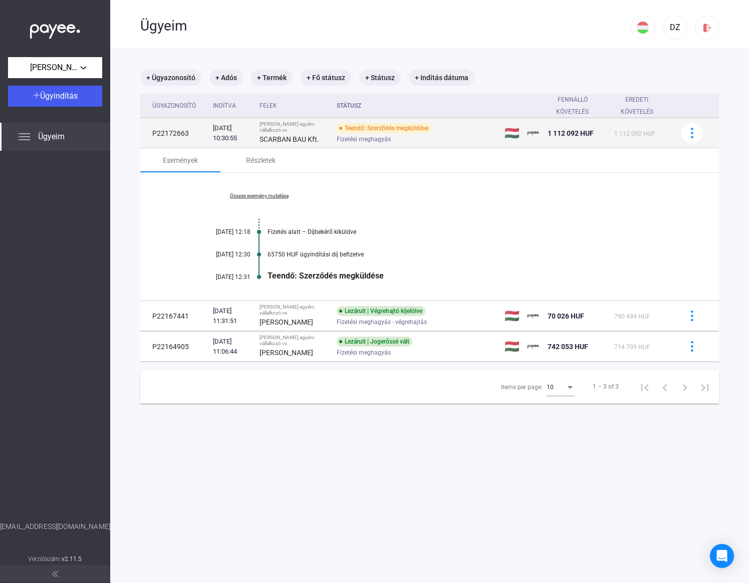
click at [359, 133] on div "Teendő: Szerződés megküldése" at bounding box center [384, 128] width 95 height 10
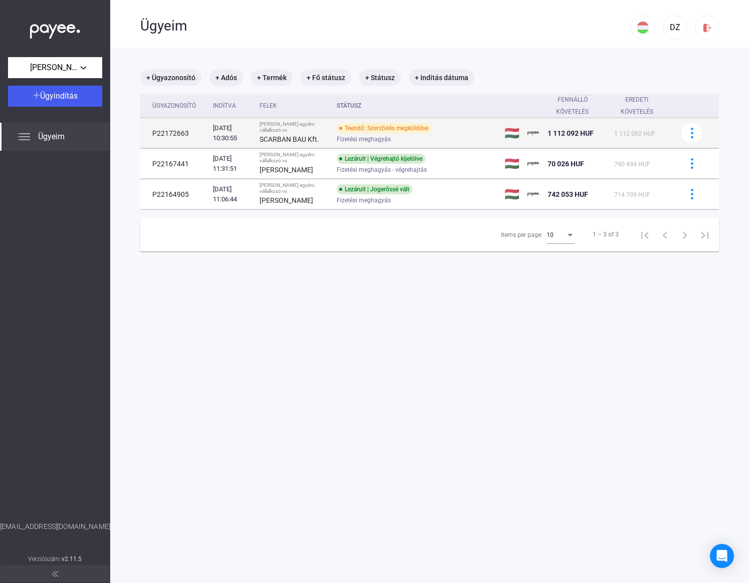
click at [276, 138] on strong "SCARBAN BAU Kft." at bounding box center [290, 139] width 60 height 8
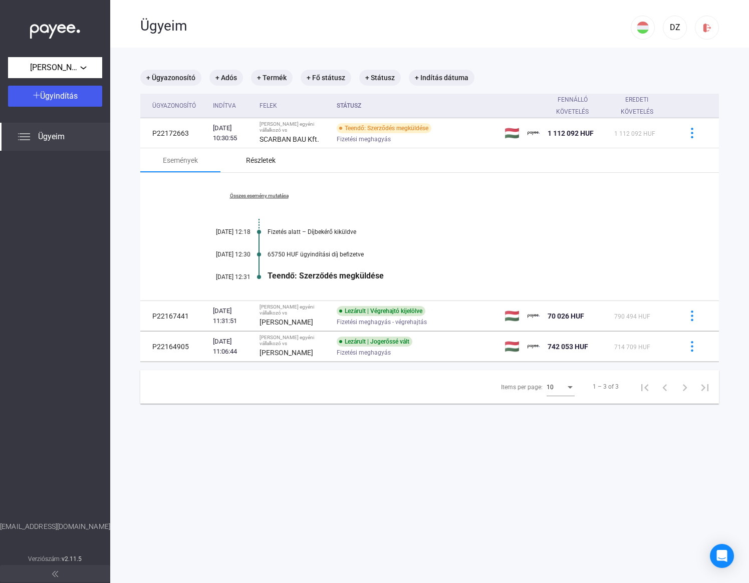
click at [251, 166] on div "Részletek" at bounding box center [261, 160] width 30 height 12
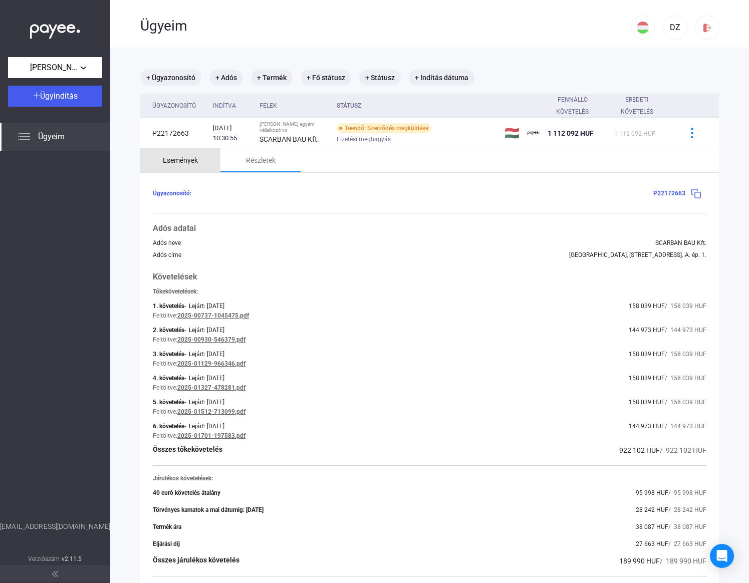
click at [176, 166] on div "Események" at bounding box center [180, 160] width 35 height 12
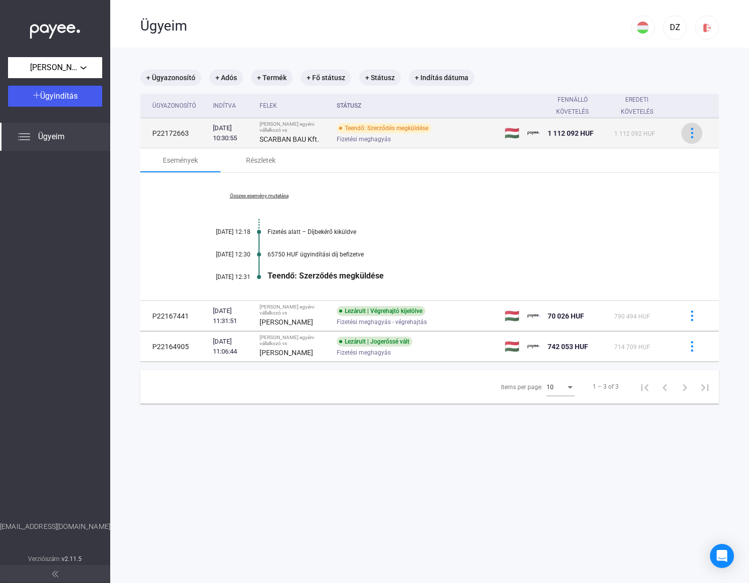
click at [687, 136] on img at bounding box center [692, 133] width 11 height 11
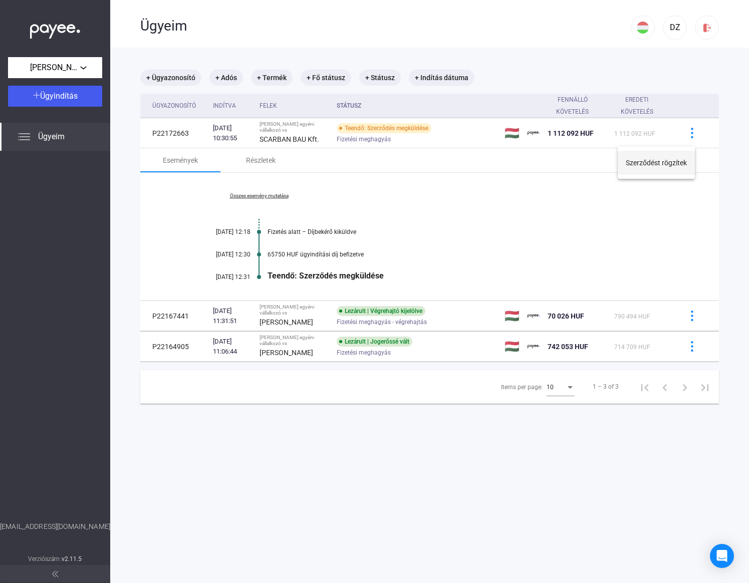
click at [672, 162] on button "Szerződést rögzítek" at bounding box center [656, 163] width 77 height 24
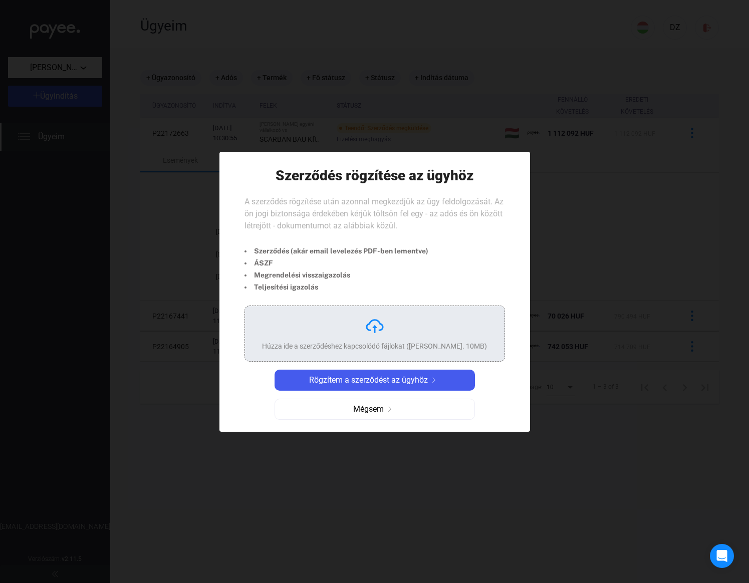
click at [365, 343] on div "Húzza ide a szerződéshez kapcsolódó fájlokat ([PERSON_NAME]. 10MB)" at bounding box center [374, 346] width 225 height 10
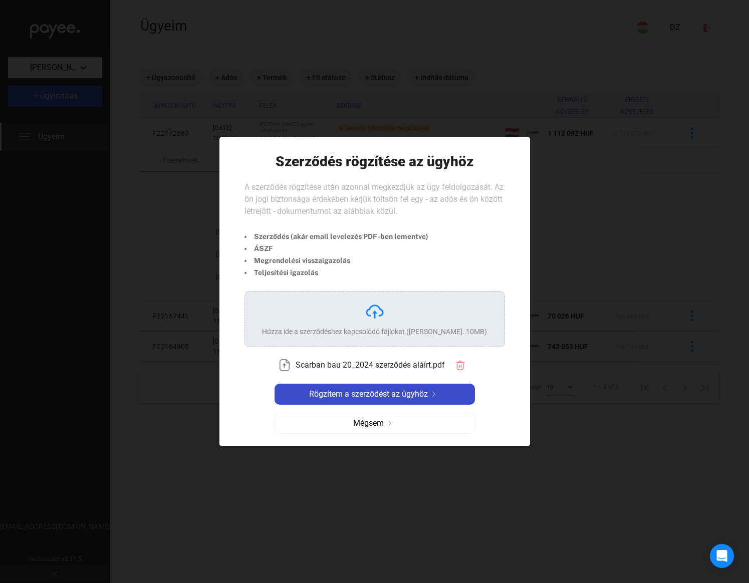
click at [411, 397] on span "Rögzítem a szerződést az ügyhöz" at bounding box center [368, 394] width 119 height 12
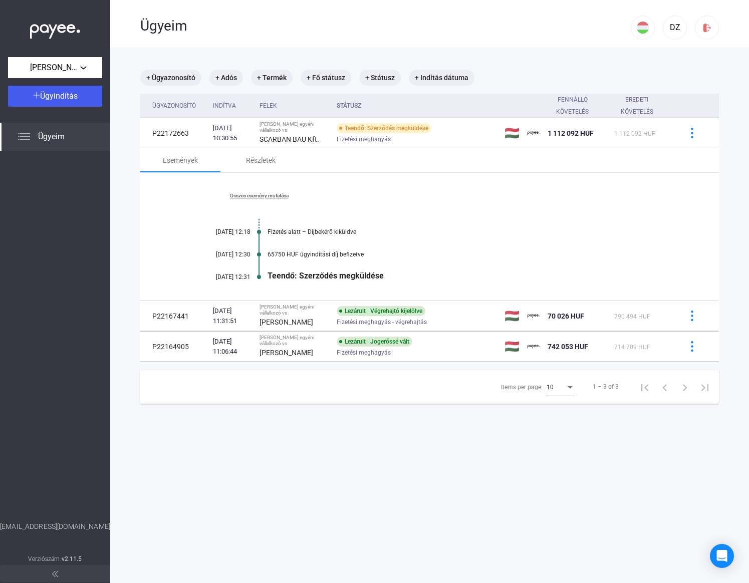
click at [78, 154] on div at bounding box center [55, 336] width 110 height 371
click at [73, 145] on div "Ügyeim" at bounding box center [55, 137] width 110 height 28
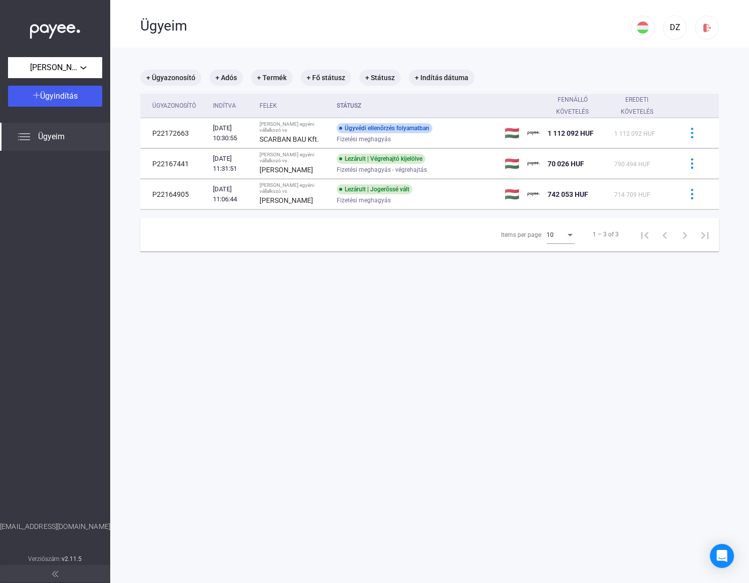
click at [56, 133] on span "Ügyeim" at bounding box center [51, 137] width 27 height 12
click at [81, 142] on div "Ügyeim" at bounding box center [55, 137] width 110 height 28
click at [43, 131] on span "Ügyeim" at bounding box center [51, 137] width 27 height 12
click at [36, 135] on div "Ügyeim" at bounding box center [55, 137] width 110 height 28
